Goal: Transaction & Acquisition: Purchase product/service

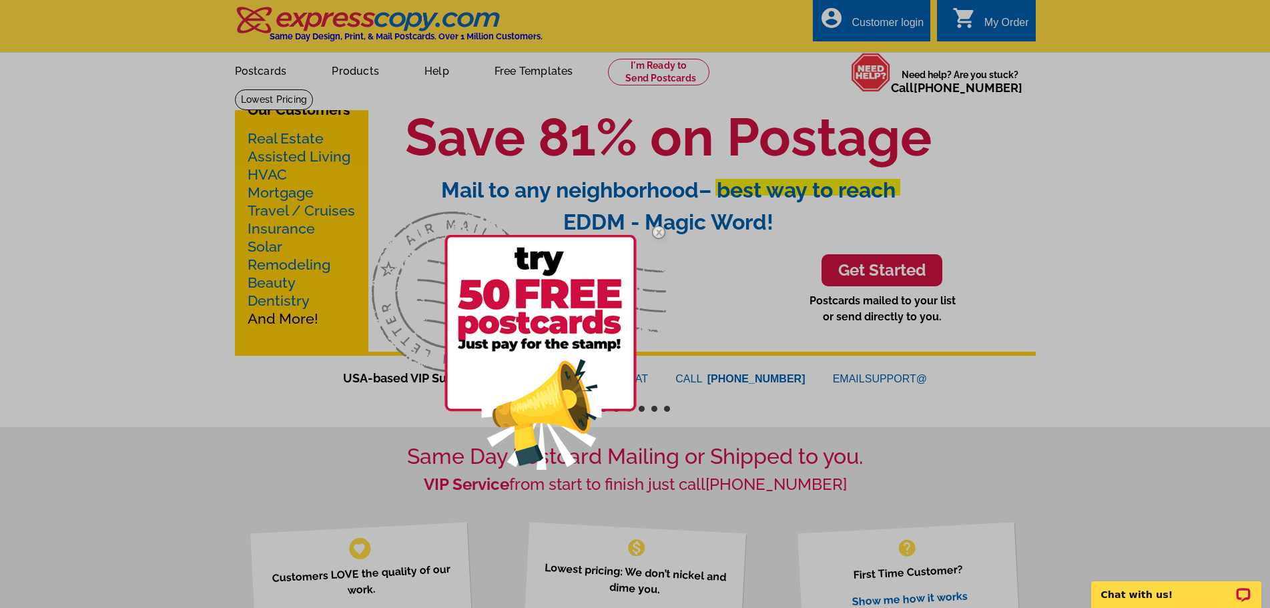
click at [1192, 34] on div at bounding box center [635, 304] width 1270 height 608
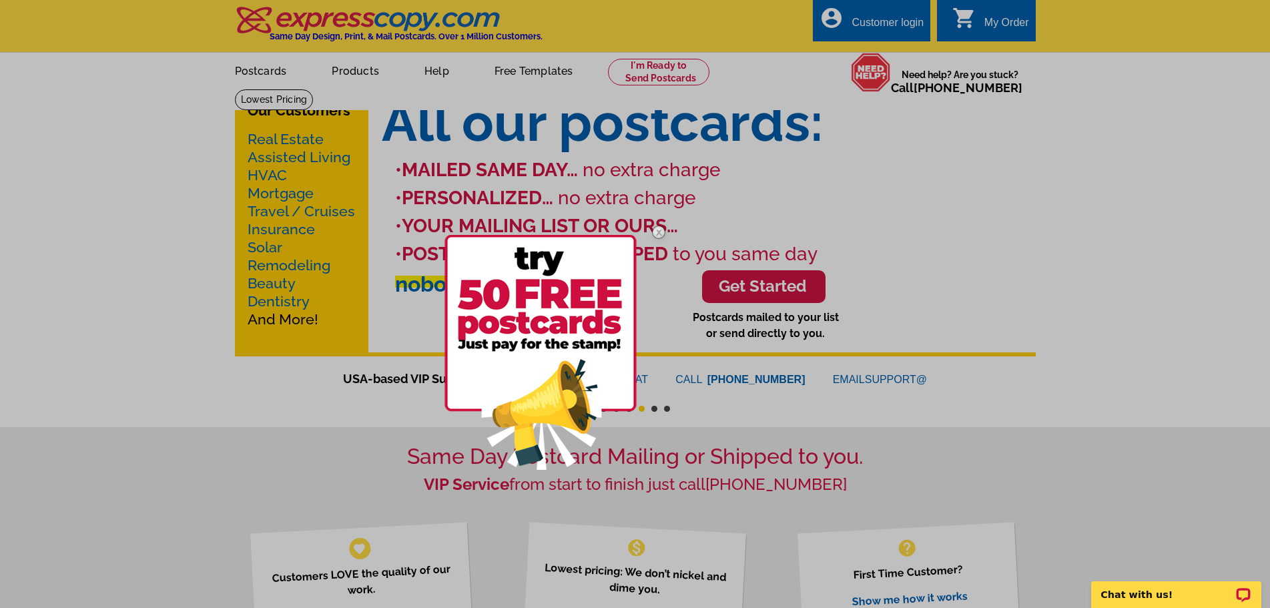
click at [659, 230] on img at bounding box center [658, 232] width 39 height 39
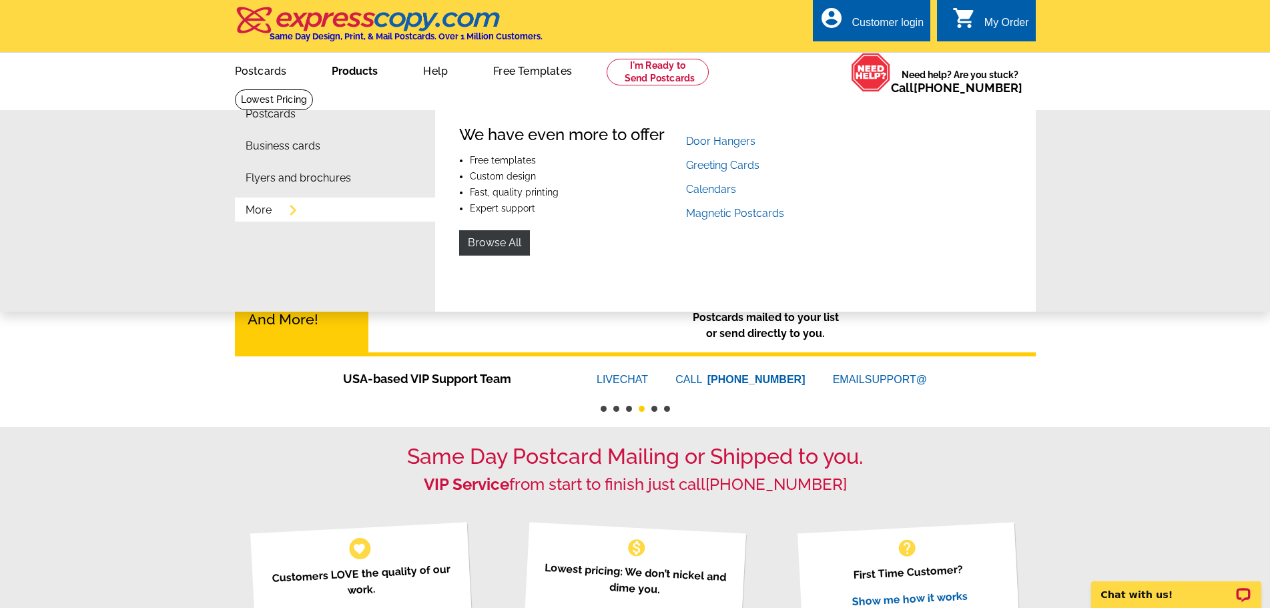
click at [266, 215] on link "More" at bounding box center [259, 210] width 26 height 11
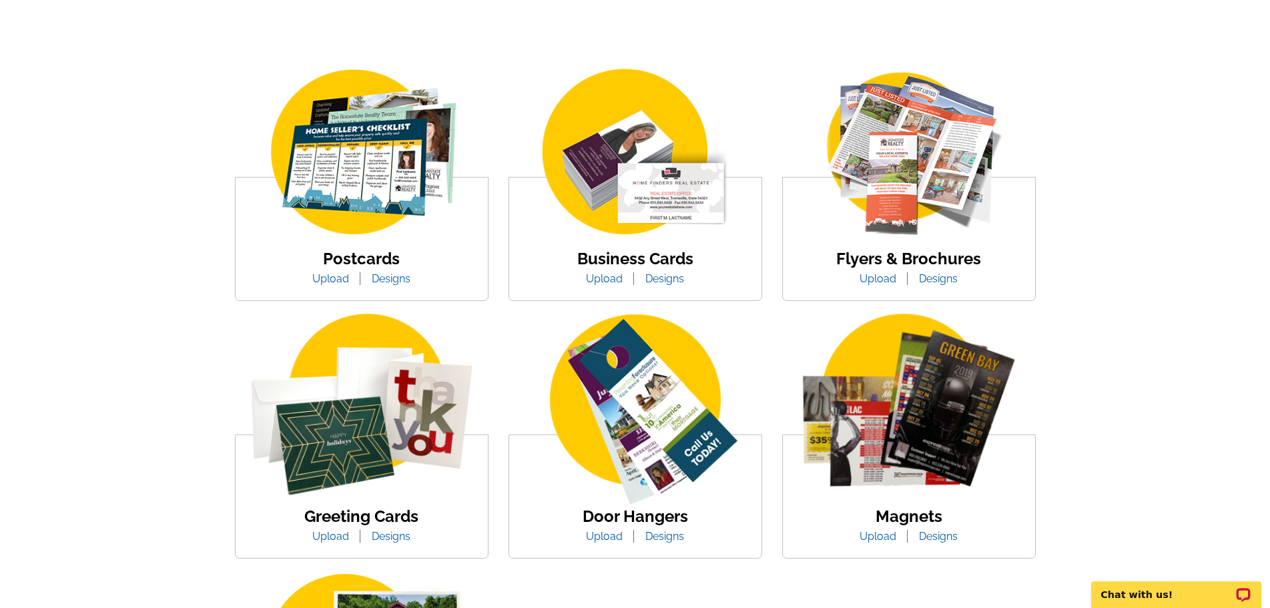
scroll to position [200, 0]
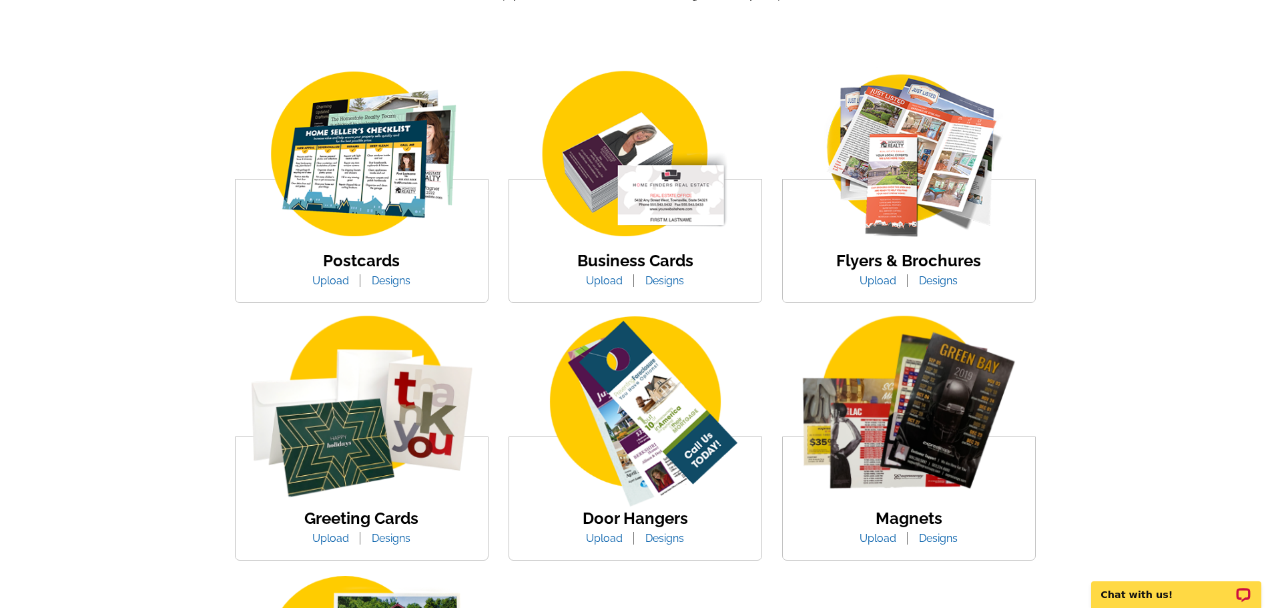
click at [924, 414] on img at bounding box center [909, 413] width 252 height 195
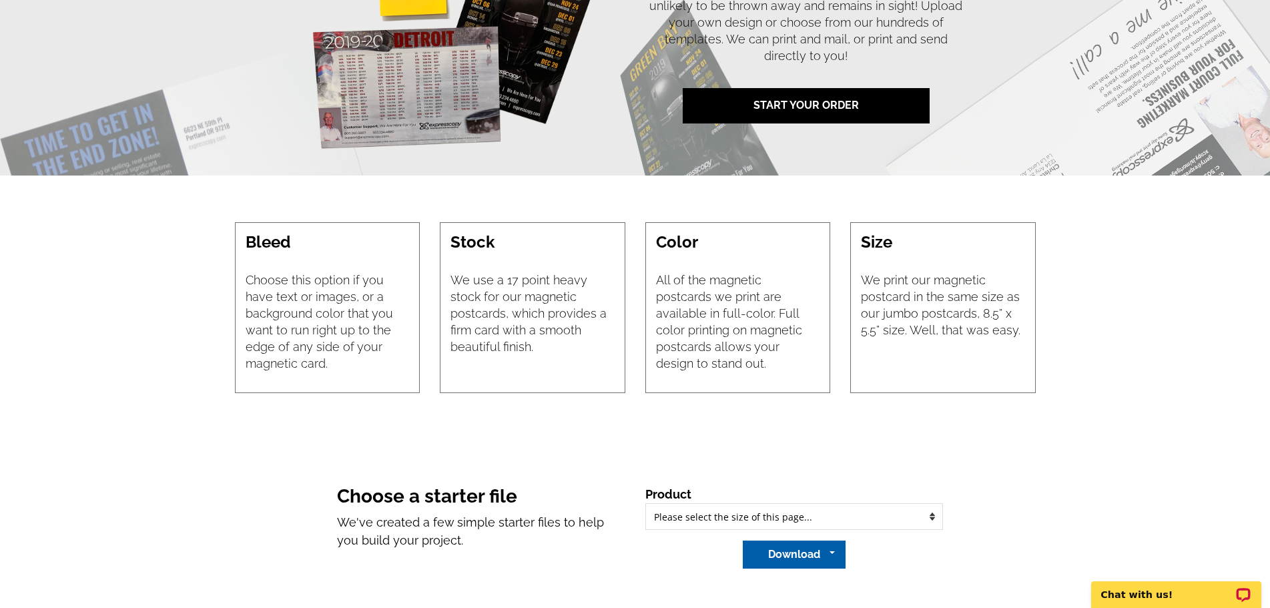
scroll to position [734, 0]
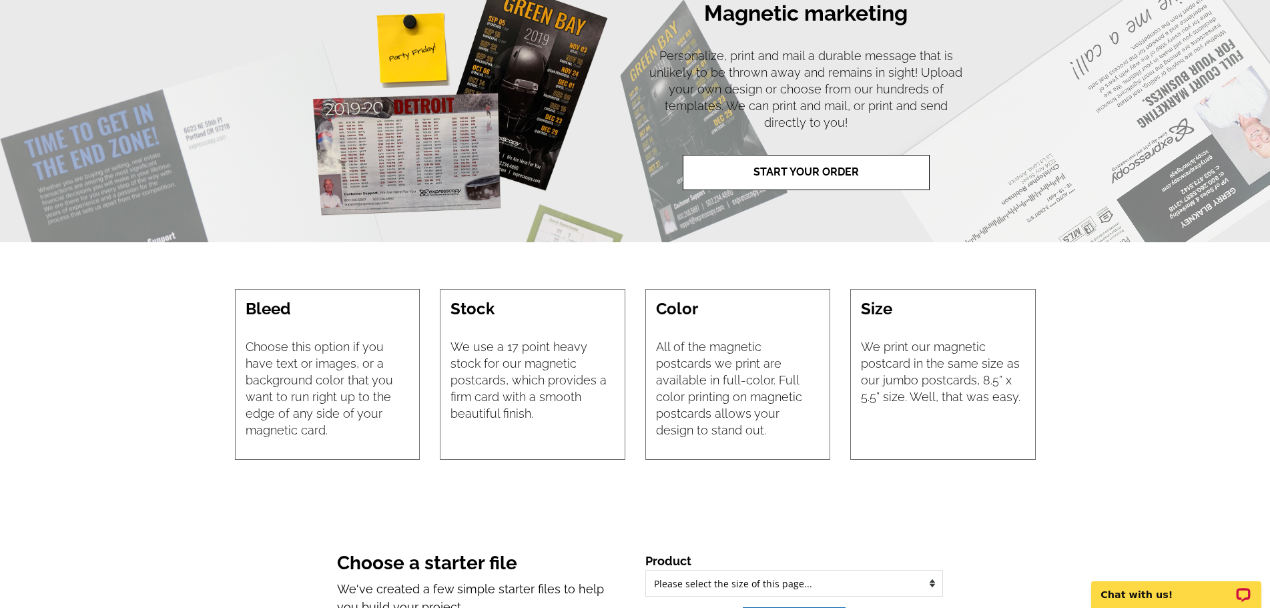
click at [803, 180] on link "START YOUR ORDER" at bounding box center [806, 172] width 247 height 35
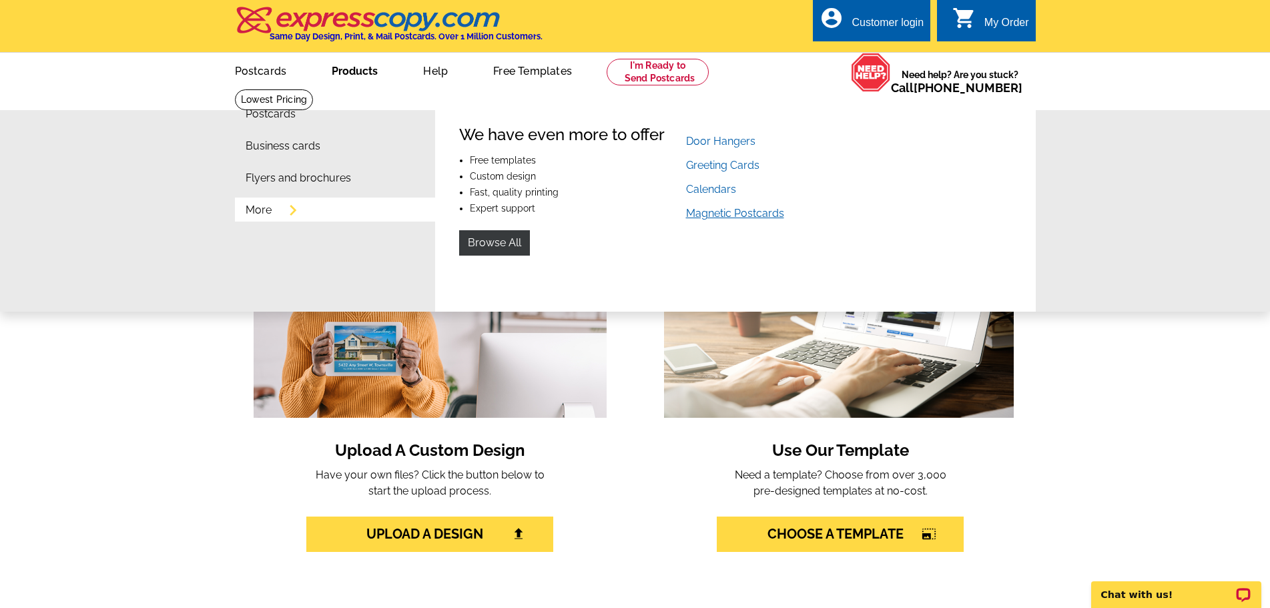
click at [715, 214] on link "Magnetic Postcards" at bounding box center [735, 213] width 98 height 13
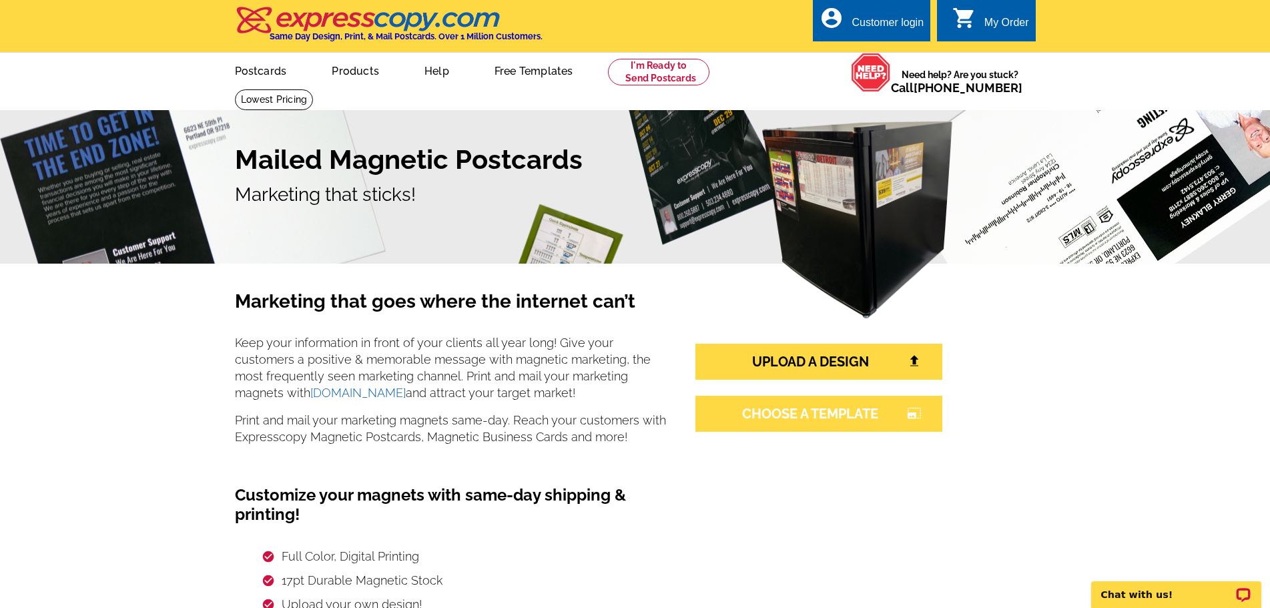
click at [778, 415] on link "CHOOSE A TEMPLATE photo_size_select_large" at bounding box center [818, 414] width 247 height 36
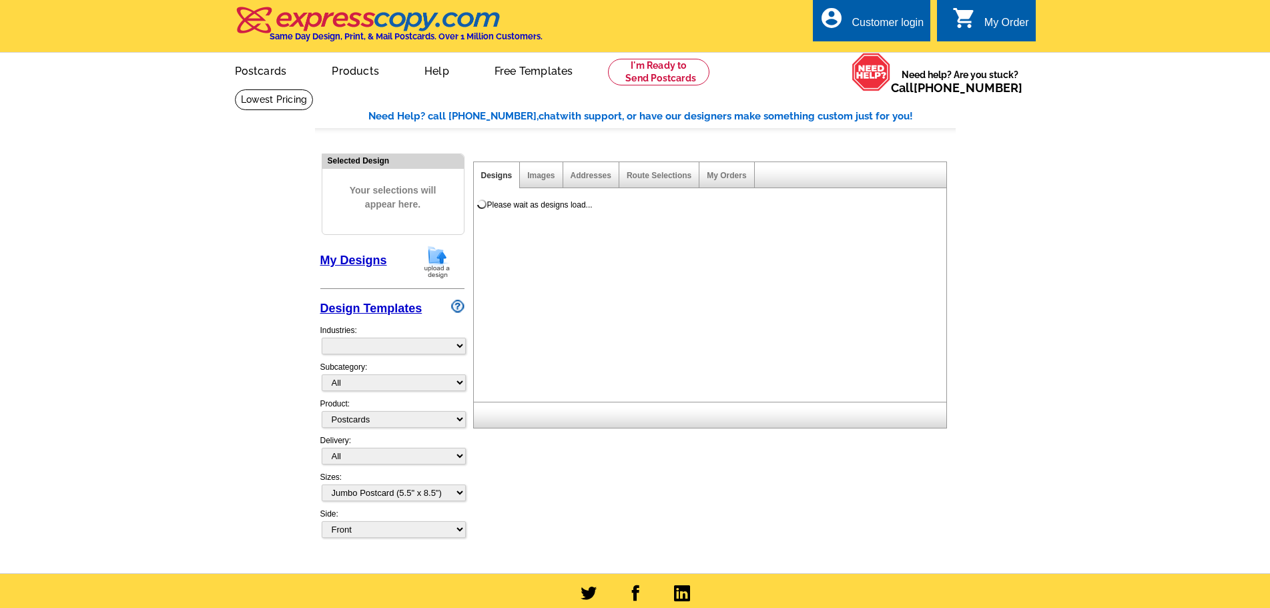
select select "1"
select select "2"
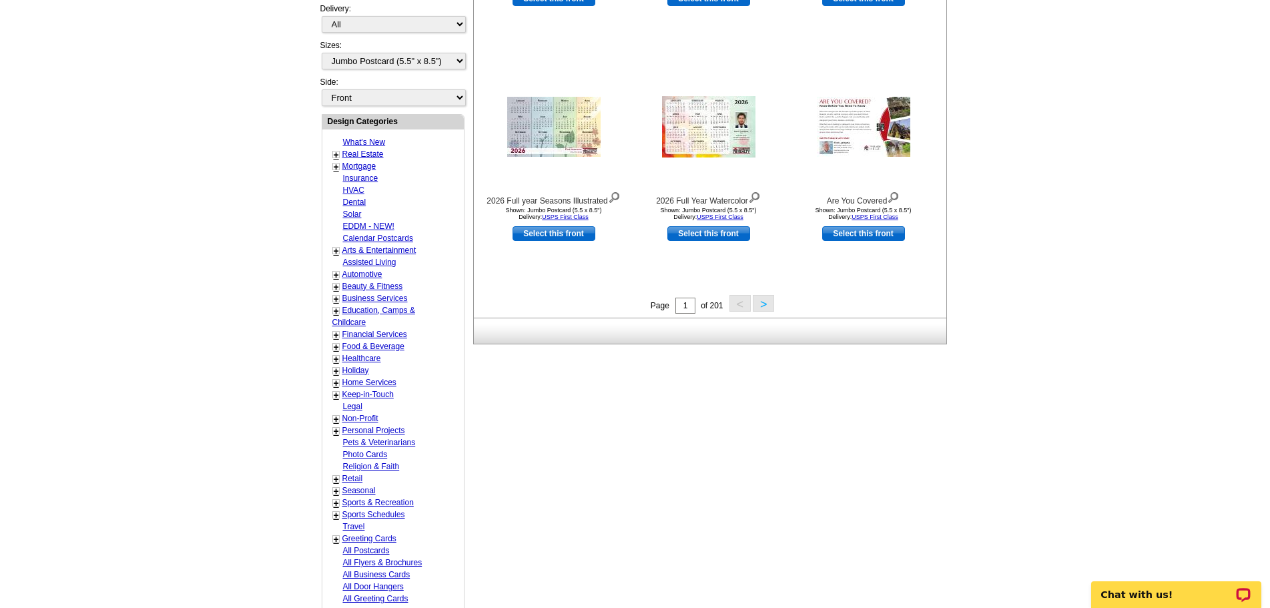
scroll to position [467, 0]
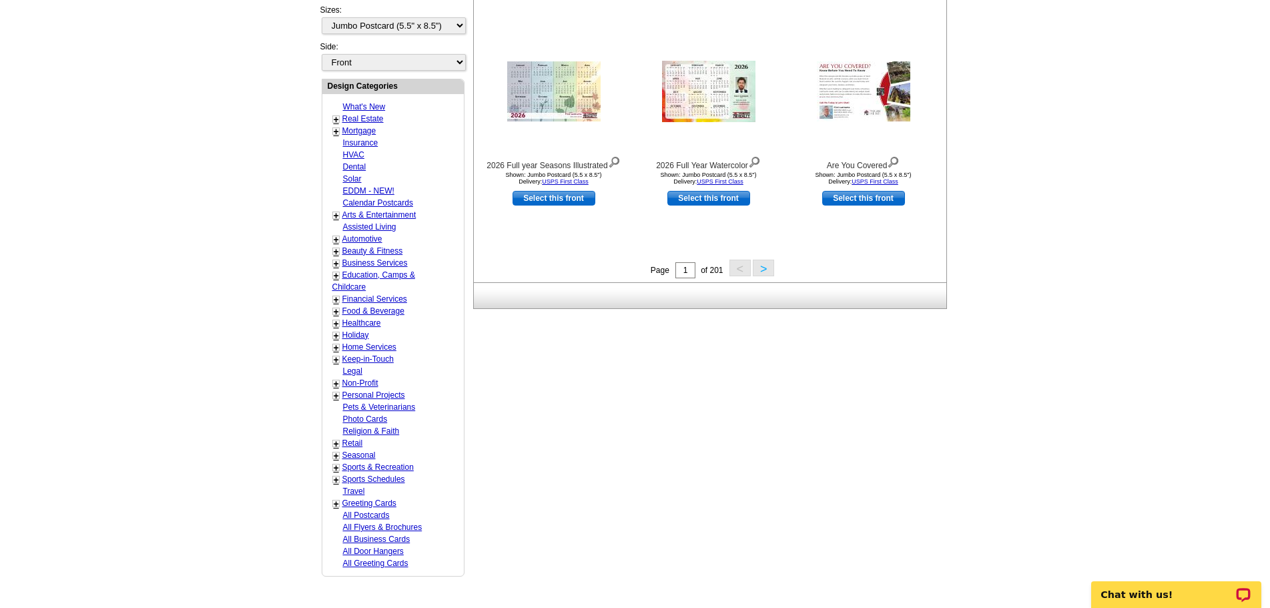
click at [368, 408] on link "Pets & Veterinarians" at bounding box center [379, 406] width 73 height 9
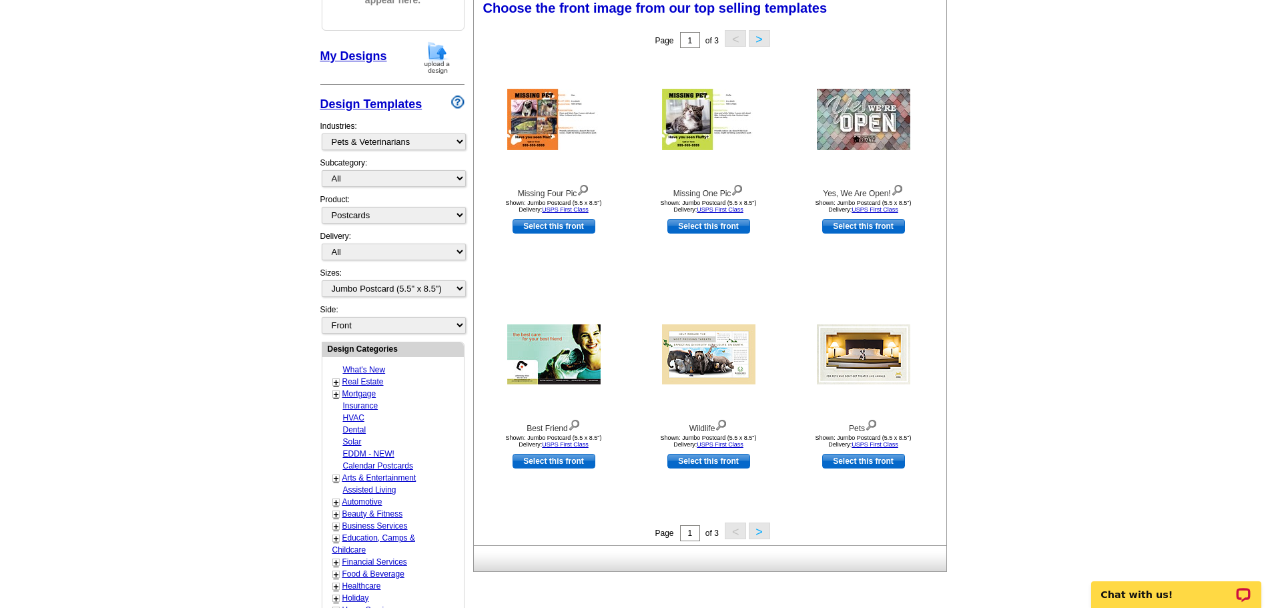
scroll to position [197, 0]
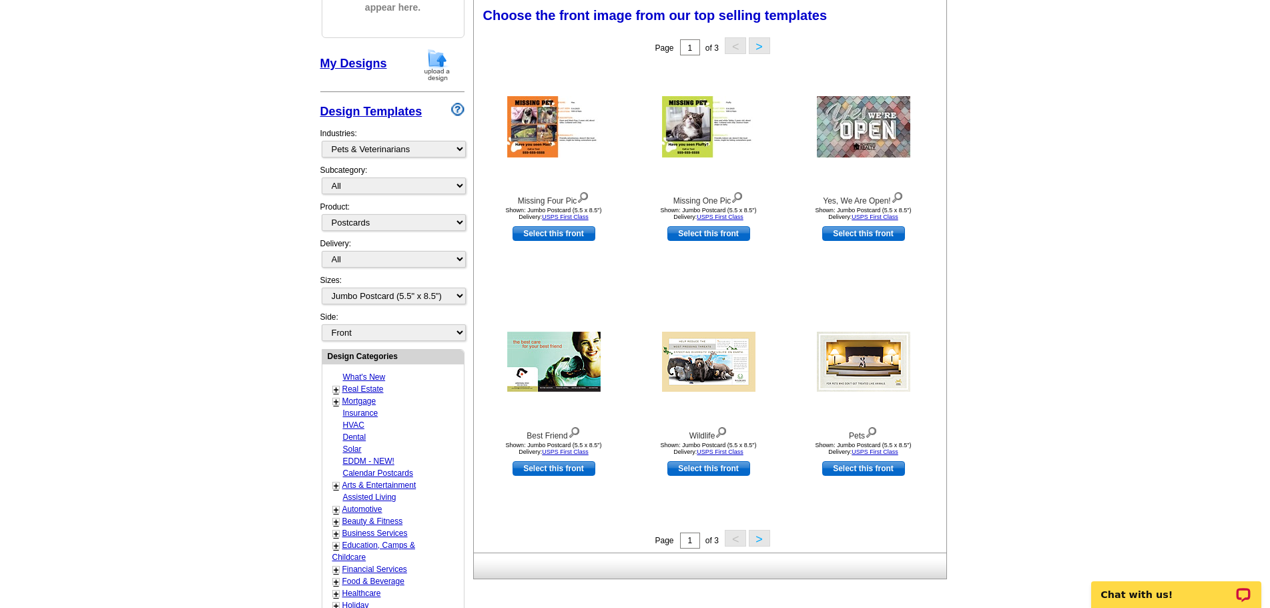
click at [352, 450] on link "Solar" at bounding box center [352, 448] width 19 height 9
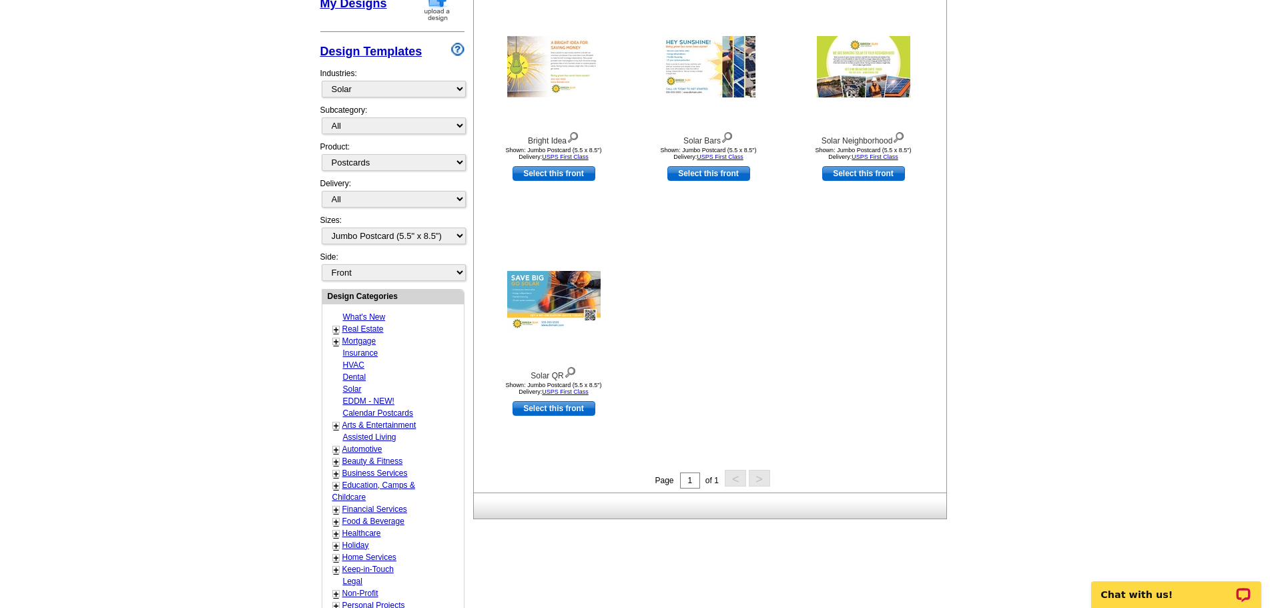
scroll to position [267, 0]
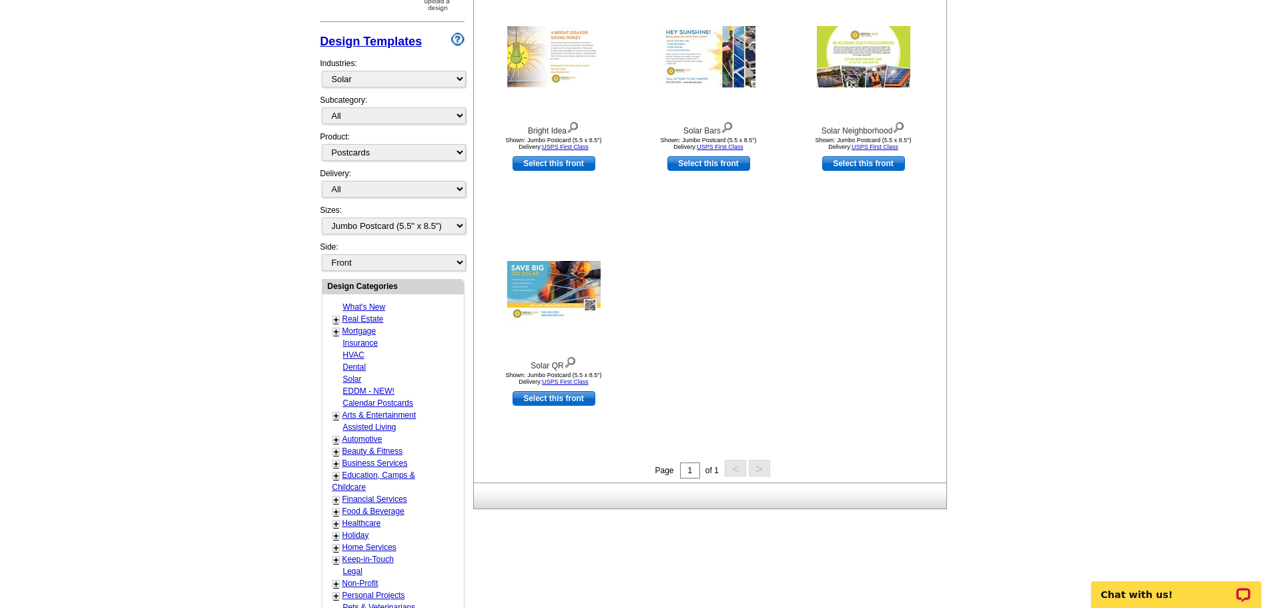
click at [367, 509] on link "Food & Beverage" at bounding box center [373, 510] width 62 height 9
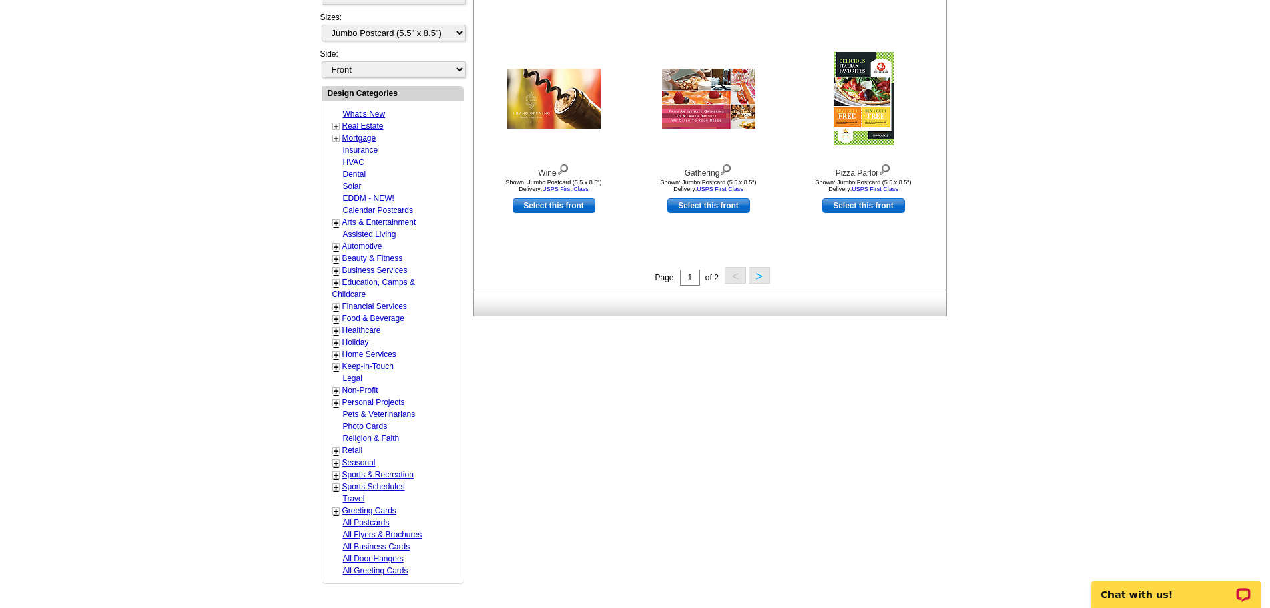
scroll to position [464, 0]
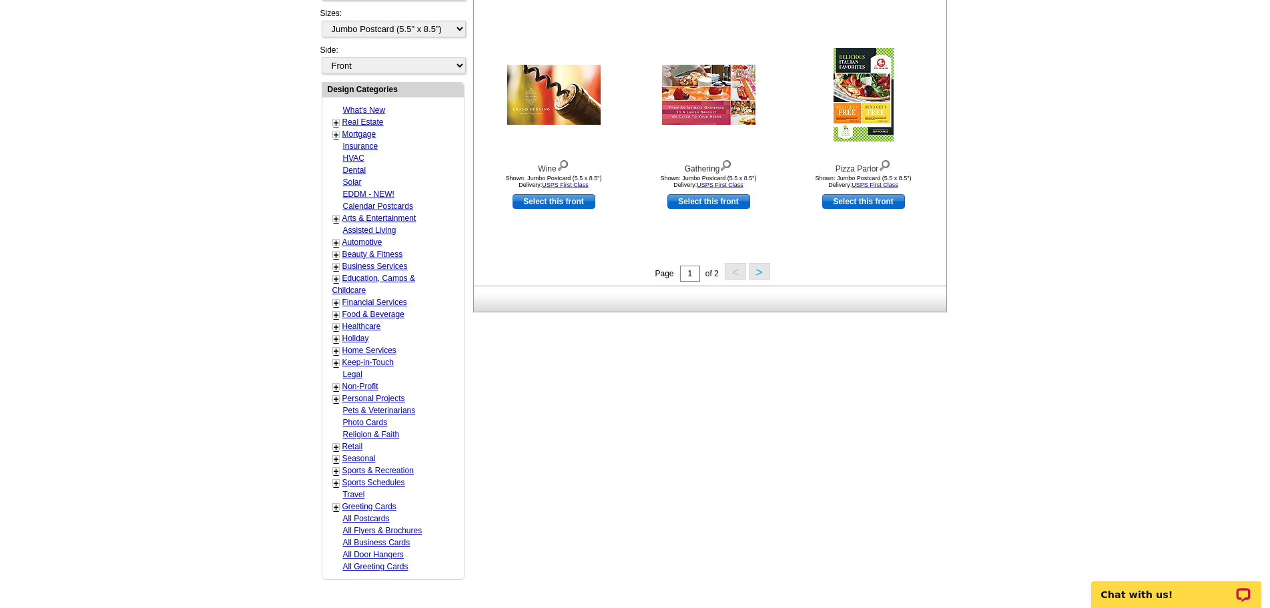
click at [379, 433] on link "Religion & Faith" at bounding box center [371, 434] width 57 height 9
select select "808"
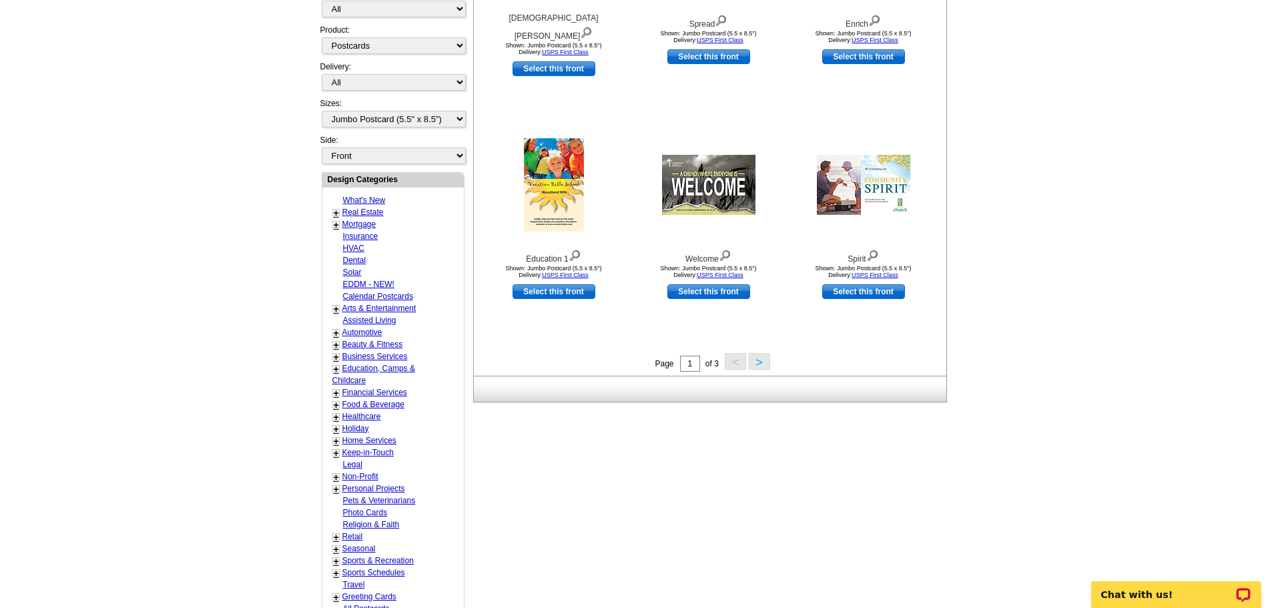
scroll to position [397, 0]
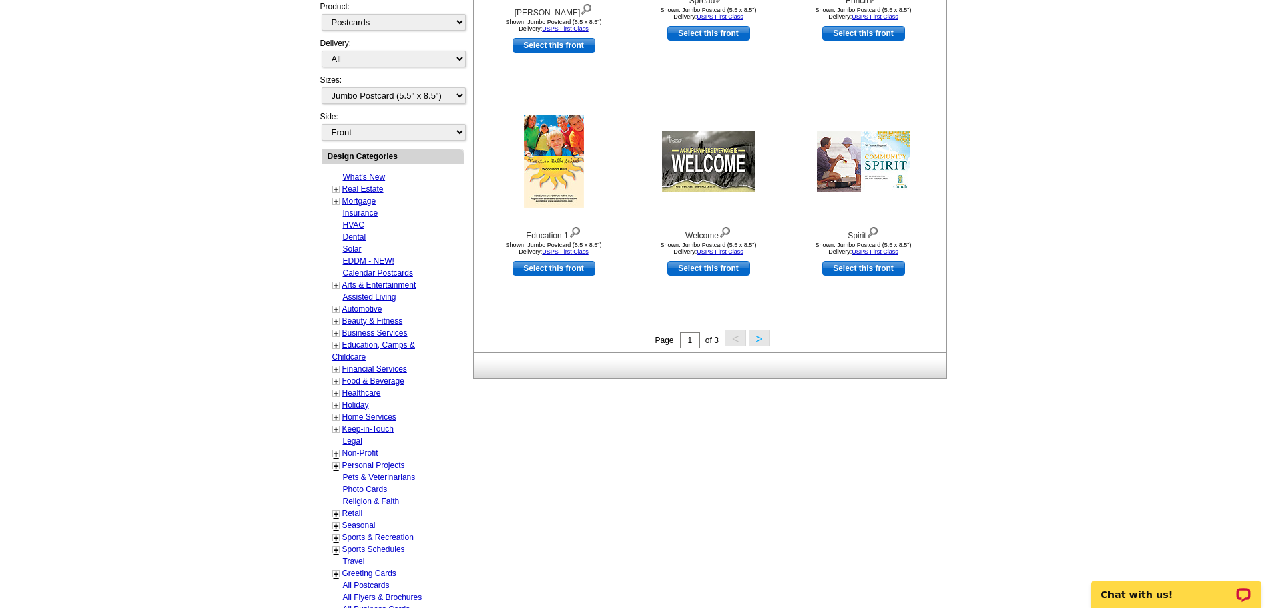
click at [338, 190] on link "+" at bounding box center [336, 189] width 5 height 11
